Goal: Information Seeking & Learning: Check status

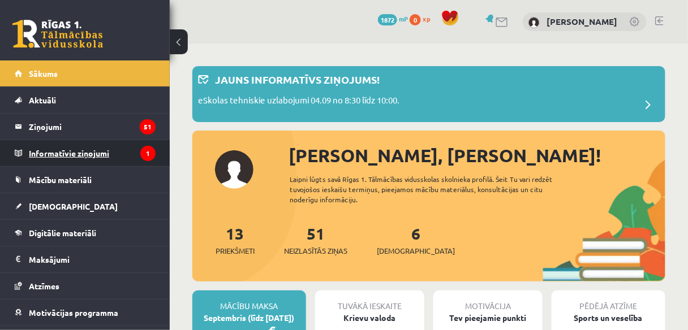
click at [111, 150] on legend "Informatīvie ziņojumi 1" at bounding box center [92, 153] width 127 height 26
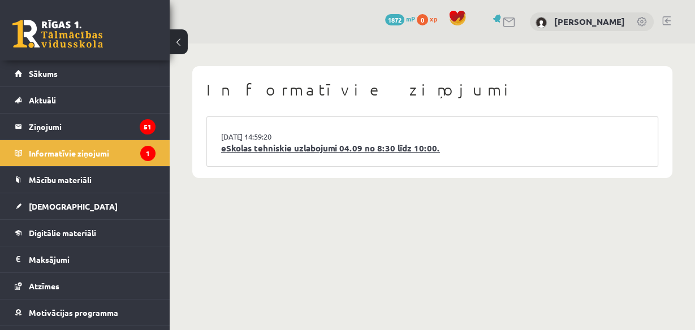
click at [260, 154] on link "eSkolas tehniskie uzlabojumi 04.09 no 8:30 līdz 10:00." at bounding box center [432, 148] width 422 height 13
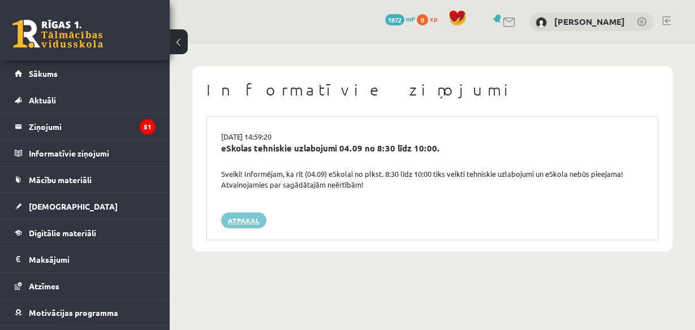
click at [247, 224] on link "Atpakaļ" at bounding box center [243, 221] width 45 height 16
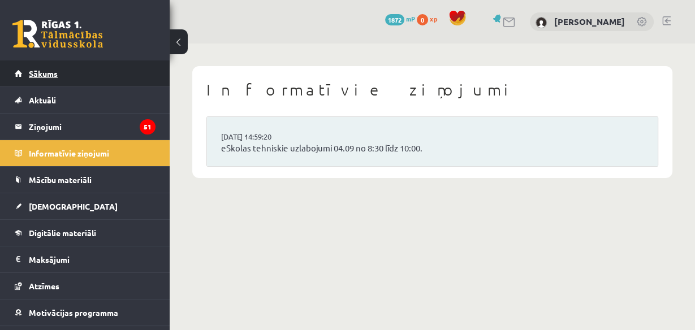
click at [95, 71] on link "Sākums" at bounding box center [85, 74] width 141 height 26
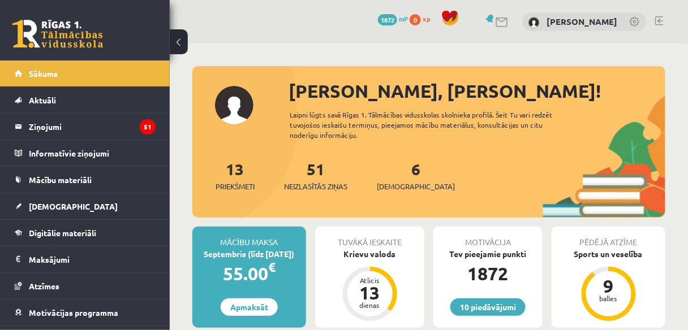
click at [400, 180] on div "6 Ieskaites" at bounding box center [416, 174] width 78 height 35
click at [401, 182] on span "[DEMOGRAPHIC_DATA]" at bounding box center [416, 186] width 78 height 11
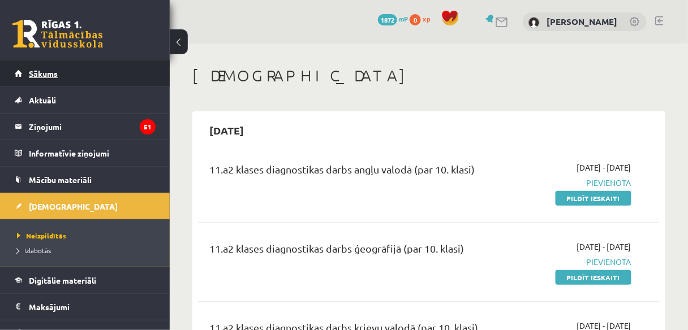
click at [81, 70] on link "Sākums" at bounding box center [85, 74] width 141 height 26
